Goal: Task Accomplishment & Management: Use online tool/utility

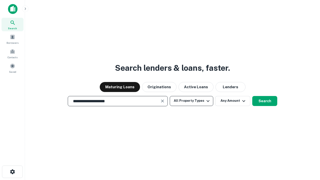
type input "**********"
click at [192, 101] on button "All Property Types" at bounding box center [192, 101] width 44 height 10
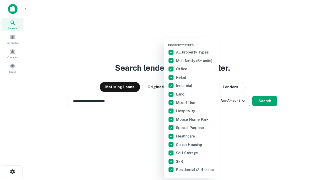
click at [196, 42] on button "button" at bounding box center [195, 42] width 55 height 0
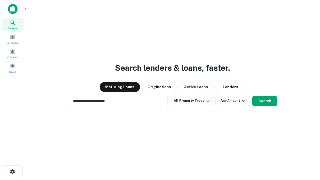
scroll to position [8, 0]
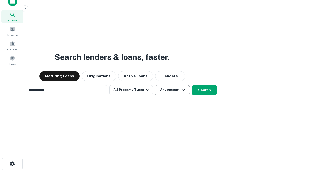
click at [155, 85] on button "Any Amount" at bounding box center [172, 90] width 35 height 10
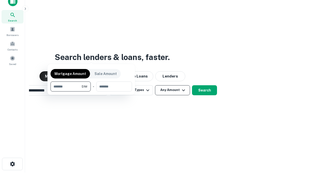
scroll to position [8, 0]
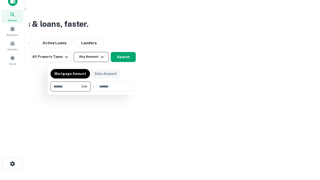
type input "*******"
click at [91, 92] on button "button" at bounding box center [92, 92] width 82 height 0
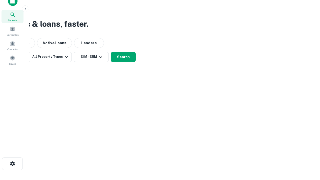
scroll to position [3, 92]
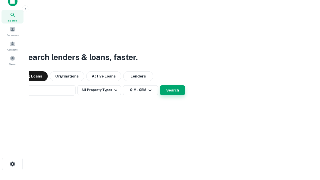
click at [160, 85] on button "Search" at bounding box center [172, 90] width 25 height 10
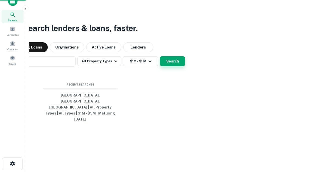
scroll to position [13, 142]
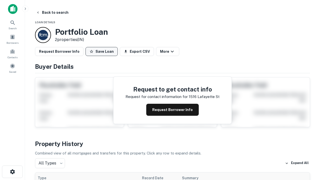
click at [102, 52] on button "Save Loan" at bounding box center [102, 51] width 32 height 9
click at [103, 52] on button "Loan Saved" at bounding box center [103, 51] width 35 height 9
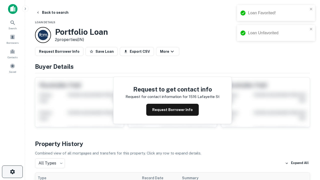
click at [12, 172] on icon "button" at bounding box center [13, 172] width 6 height 6
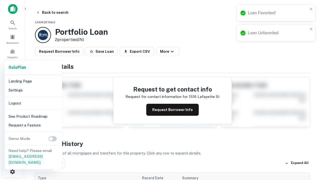
click at [33, 103] on li "Logout" at bounding box center [34, 103] width 54 height 9
